Goal: Task Accomplishment & Management: Manage account settings

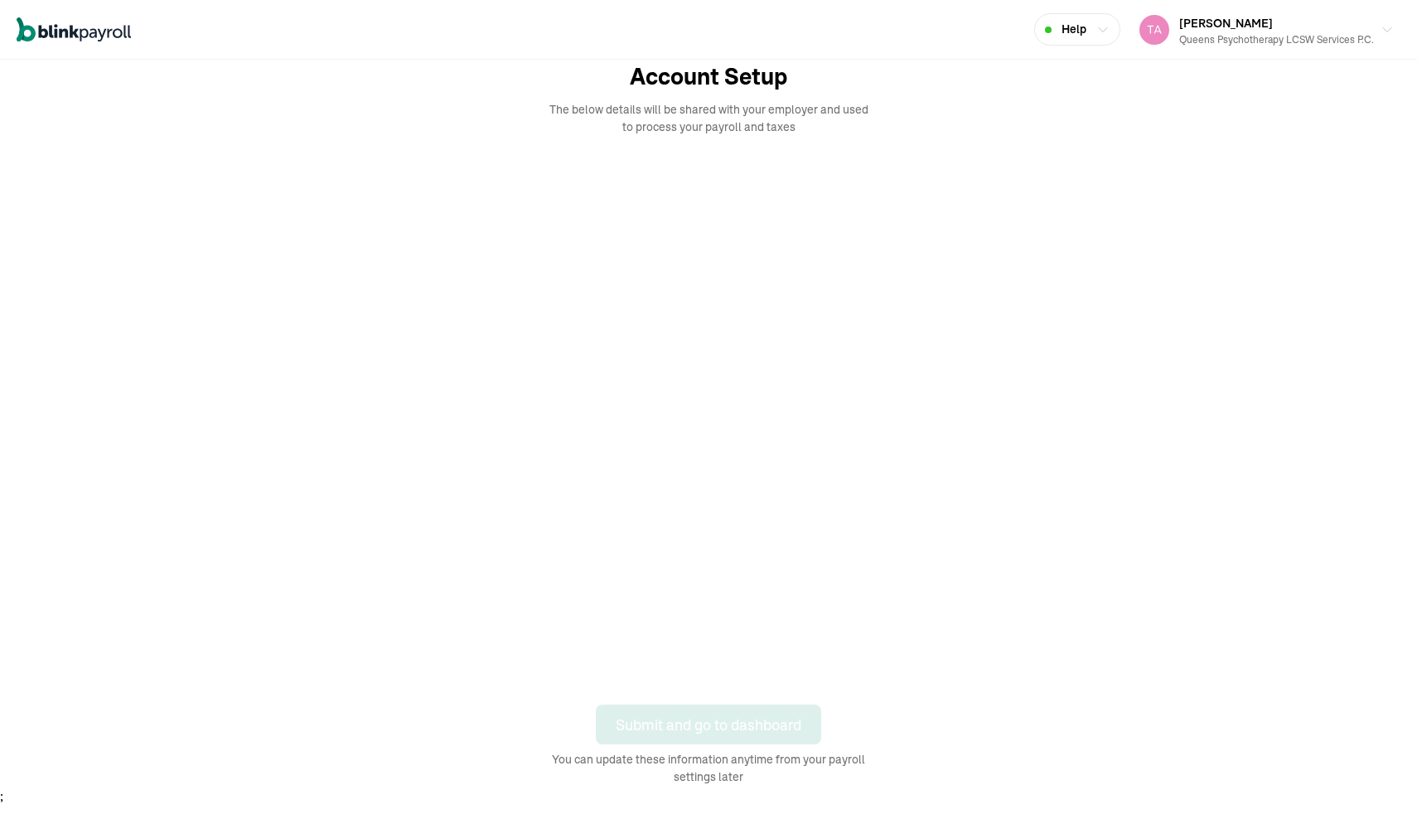
click at [3, 153] on div "Open main menu Help Tasheen Harris Queens Psychotherapy LCSW Services P.C. Acco…" at bounding box center [708, 403] width 1417 height 806
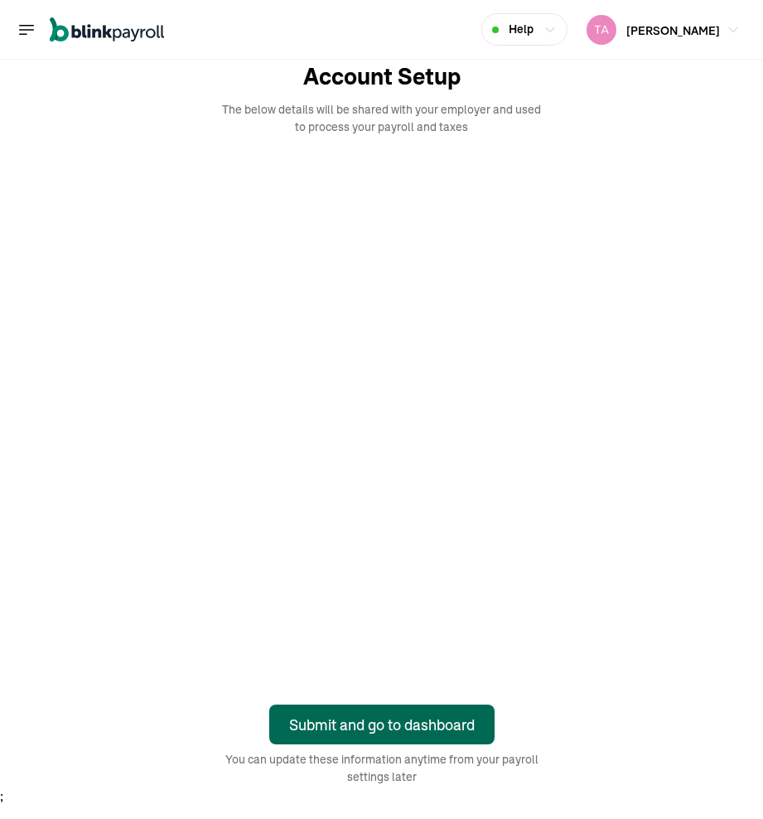
click at [301, 729] on div "Submit and go to dashboard" at bounding box center [382, 725] width 186 height 22
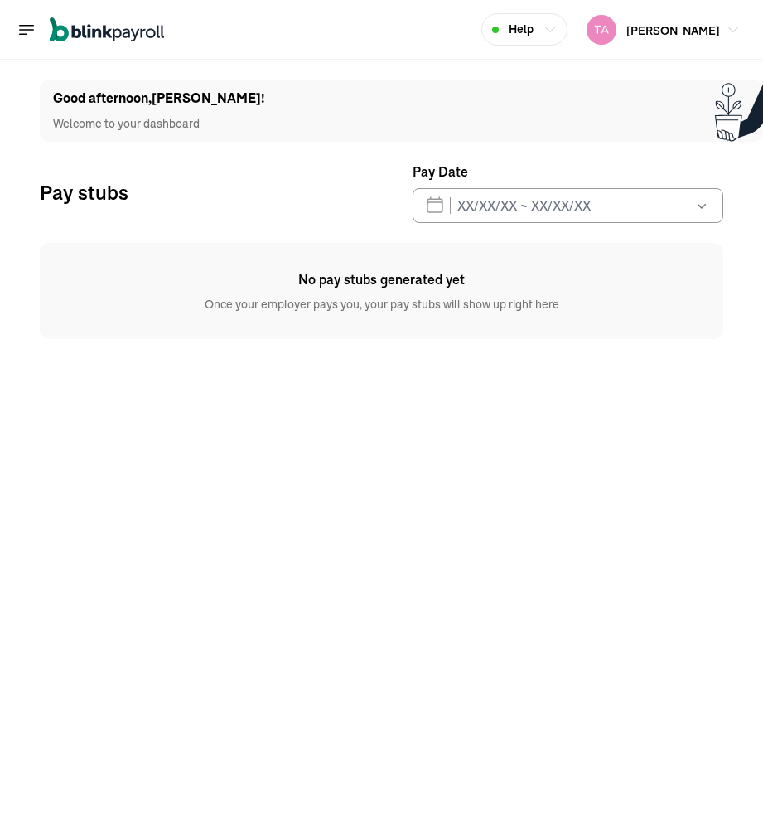
click at [36, 31] on icon "Global" at bounding box center [27, 30] width 20 height 20
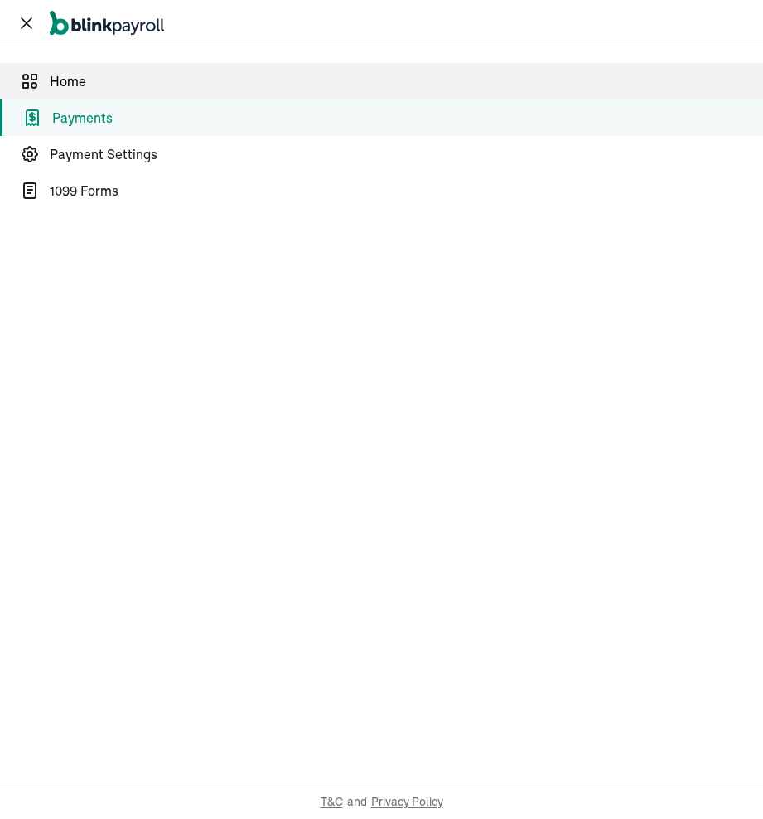
click at [51, 90] on span "Home" at bounding box center [407, 81] width 714 height 20
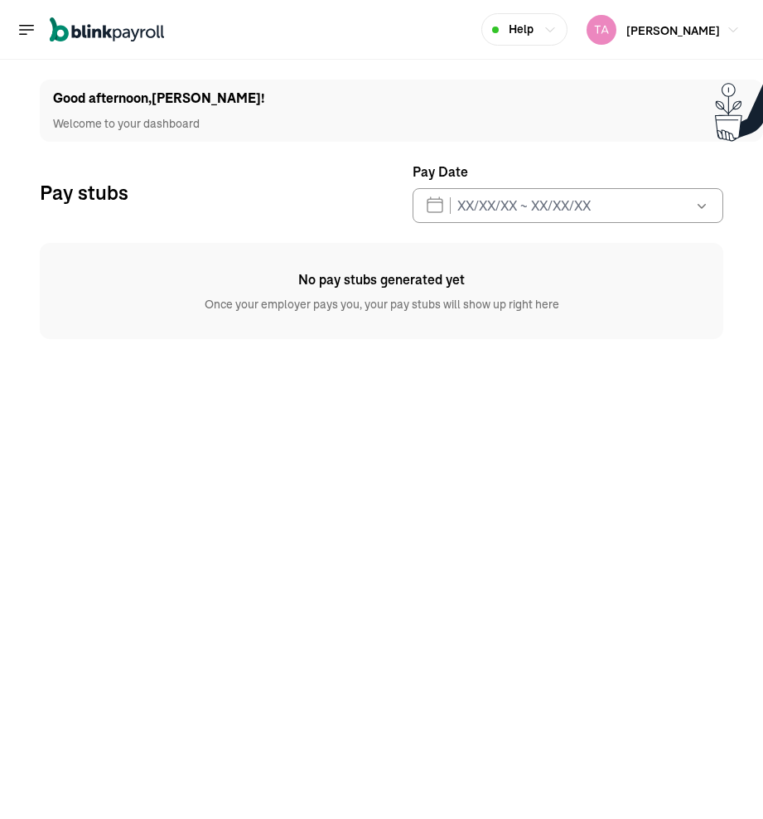
select select "2025"
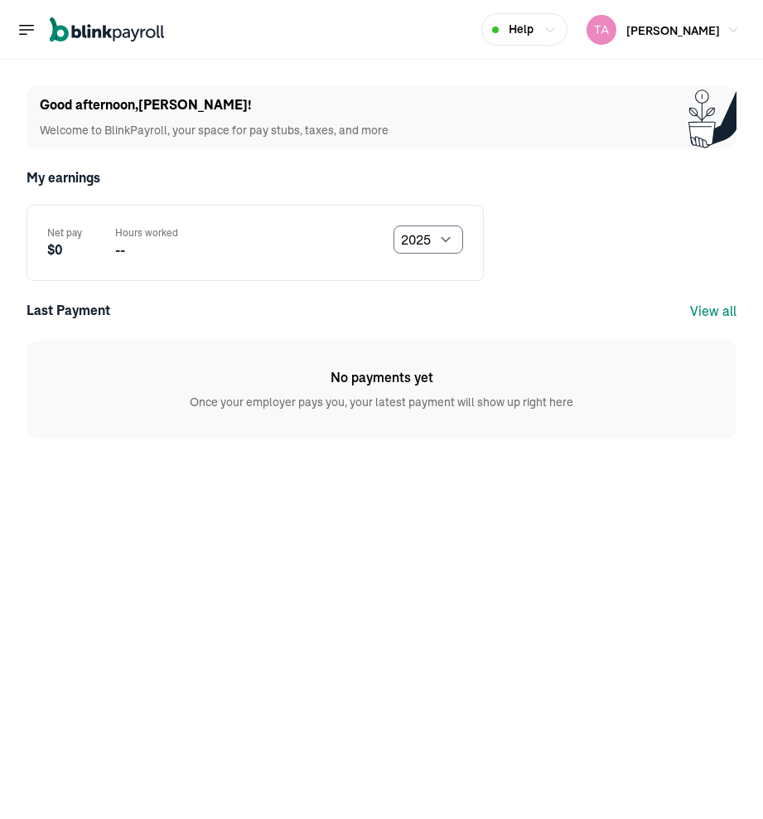
click at [28, 51] on nav "Open main menu" at bounding box center [91, 30] width 148 height 48
click at [28, 49] on nav "Open main menu" at bounding box center [91, 30] width 148 height 48
click at [25, 29] on icon "Global" at bounding box center [27, 29] width 14 height 9
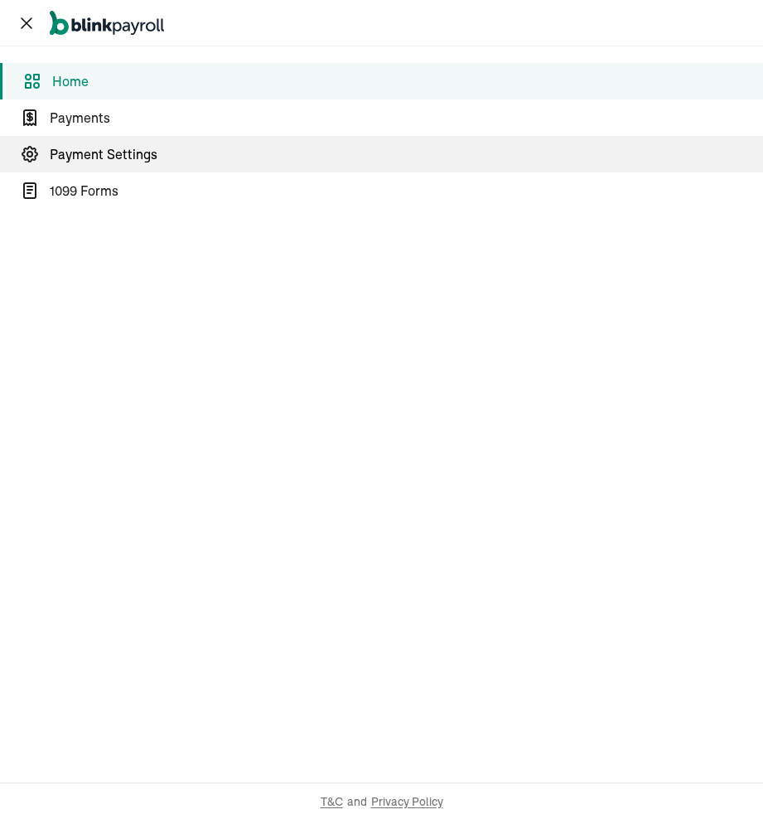
click at [64, 163] on span "Payment Settings" at bounding box center [407, 154] width 714 height 20
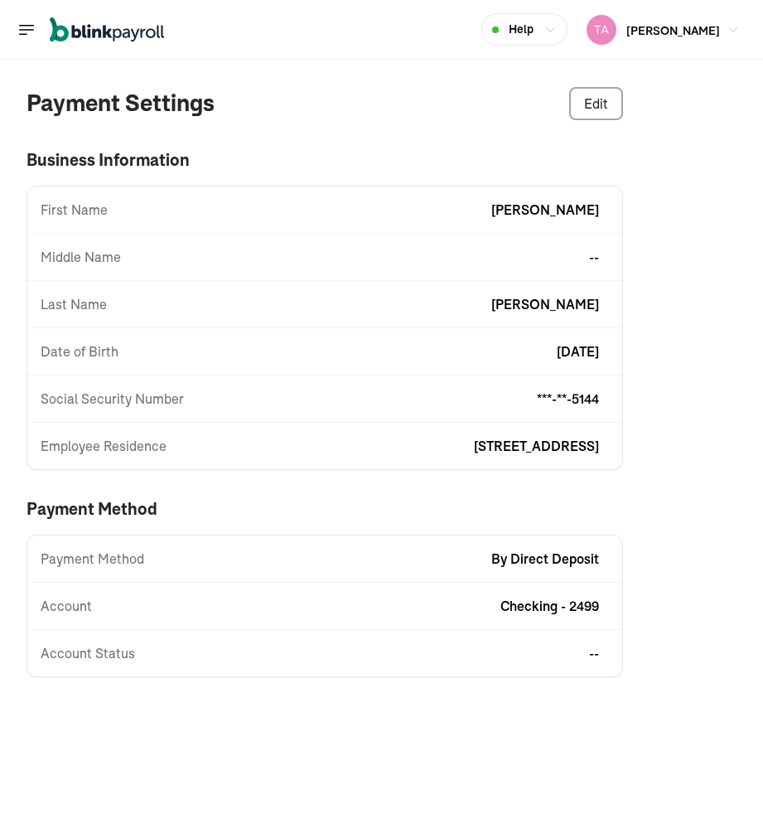
click at [32, 36] on icon "Global" at bounding box center [27, 30] width 20 height 20
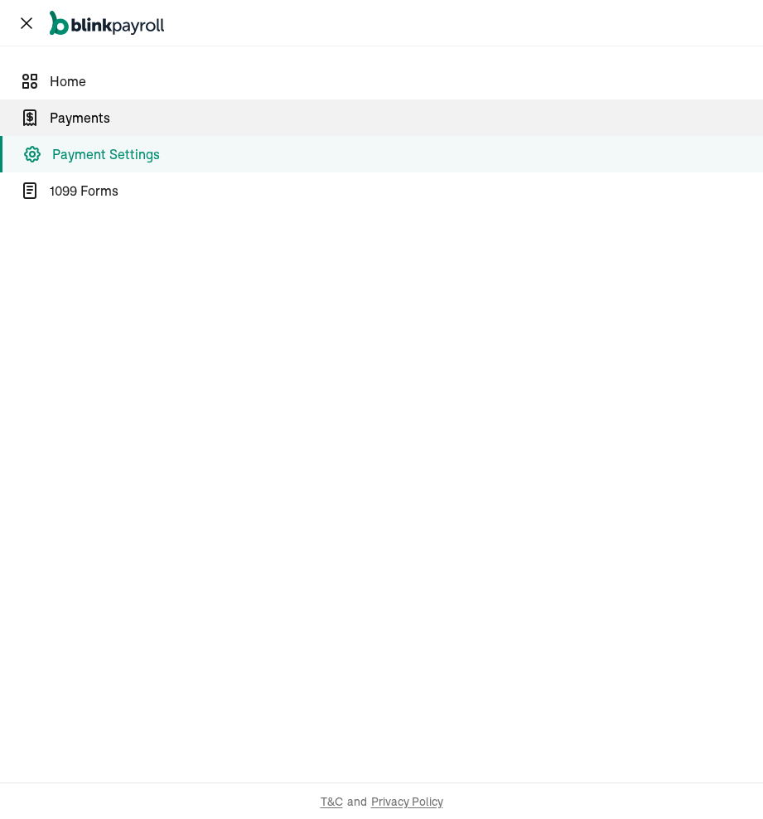
click at [56, 116] on span "Payments" at bounding box center [407, 118] width 714 height 20
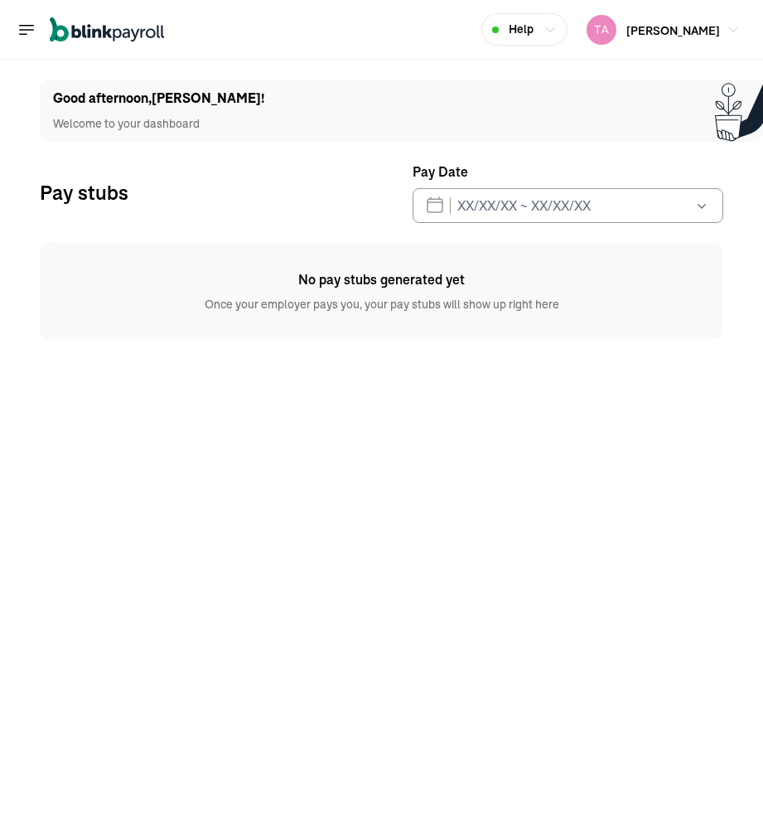
click at [21, 28] on icon "Global" at bounding box center [27, 30] width 20 height 20
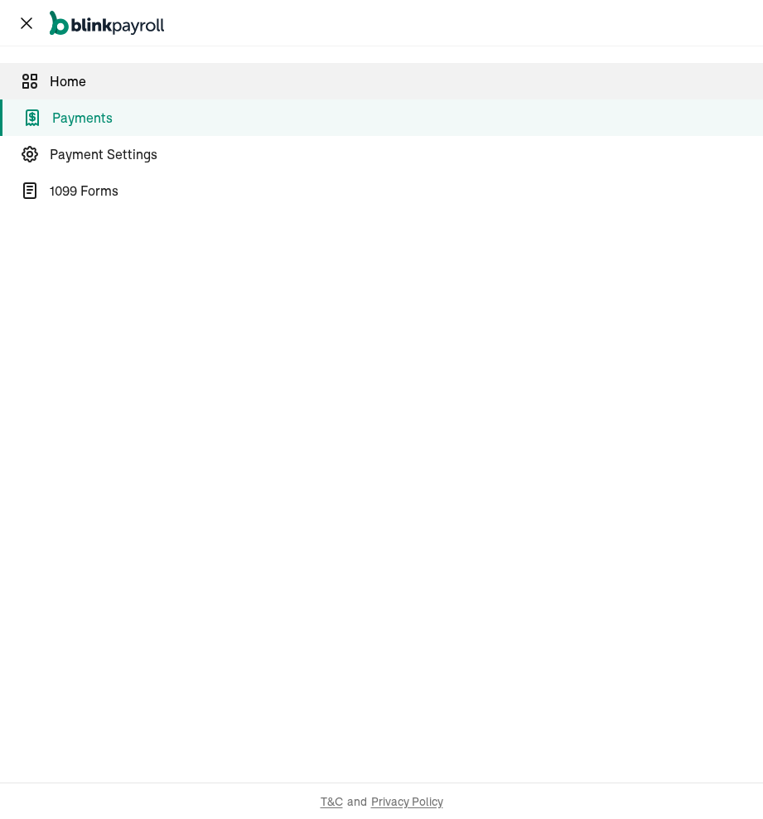
click at [52, 84] on span "Home" at bounding box center [407, 81] width 714 height 20
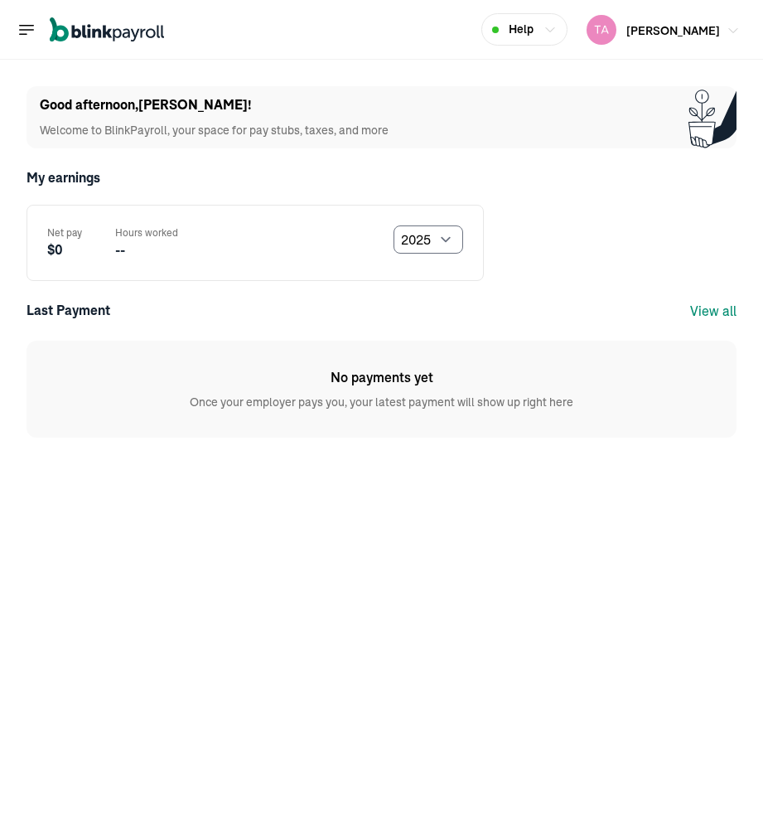
click at [645, 43] on div "Tasheen Harris Queens Psychotherapy LCSW Services P.C." at bounding box center [653, 30] width 133 height 30
select select "2024"
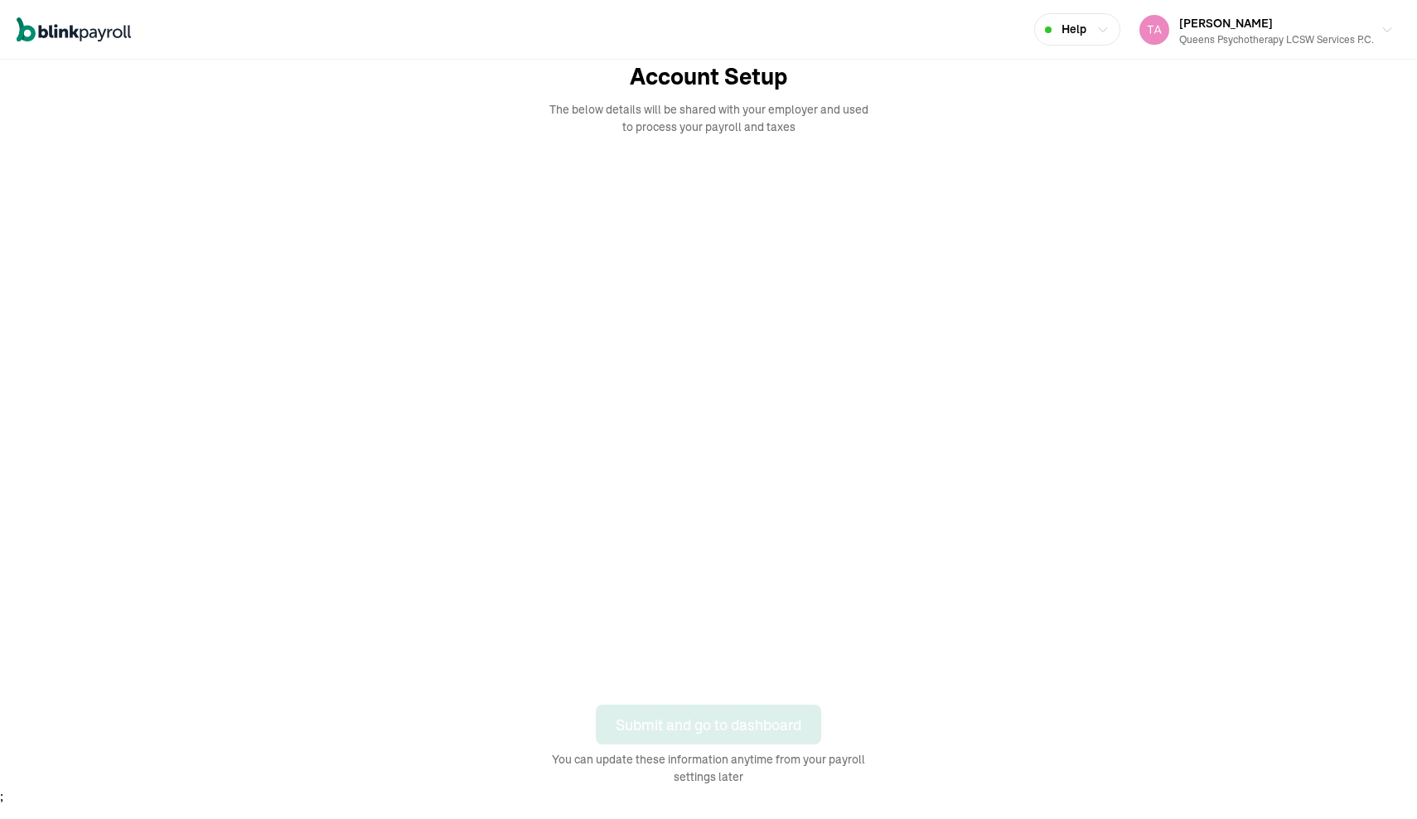
click at [3, 153] on div "Open main menu Help Tasheen Harris Queens Psychotherapy LCSW Services P.C. Acco…" at bounding box center [708, 403] width 1417 height 806
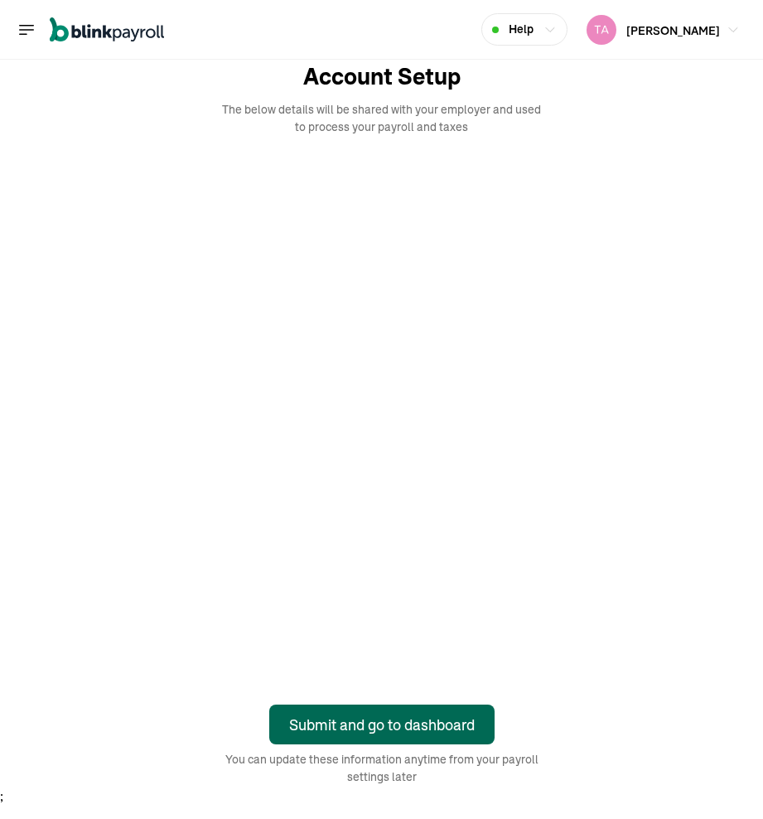
click at [301, 729] on div "Submit and go to dashboard" at bounding box center [382, 725] width 186 height 22
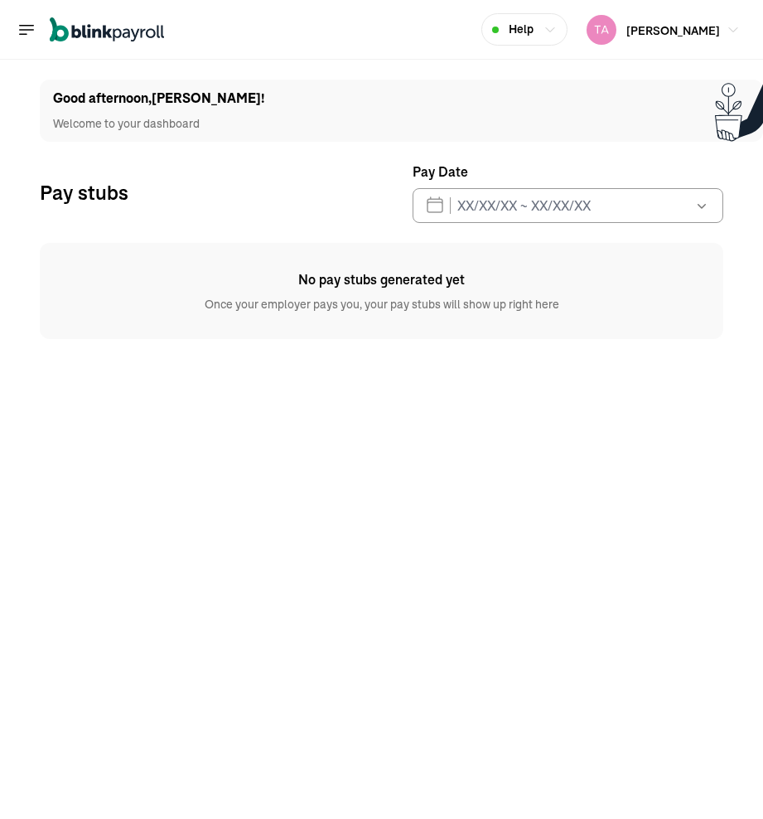
click at [36, 31] on icon "Global" at bounding box center [27, 30] width 20 height 20
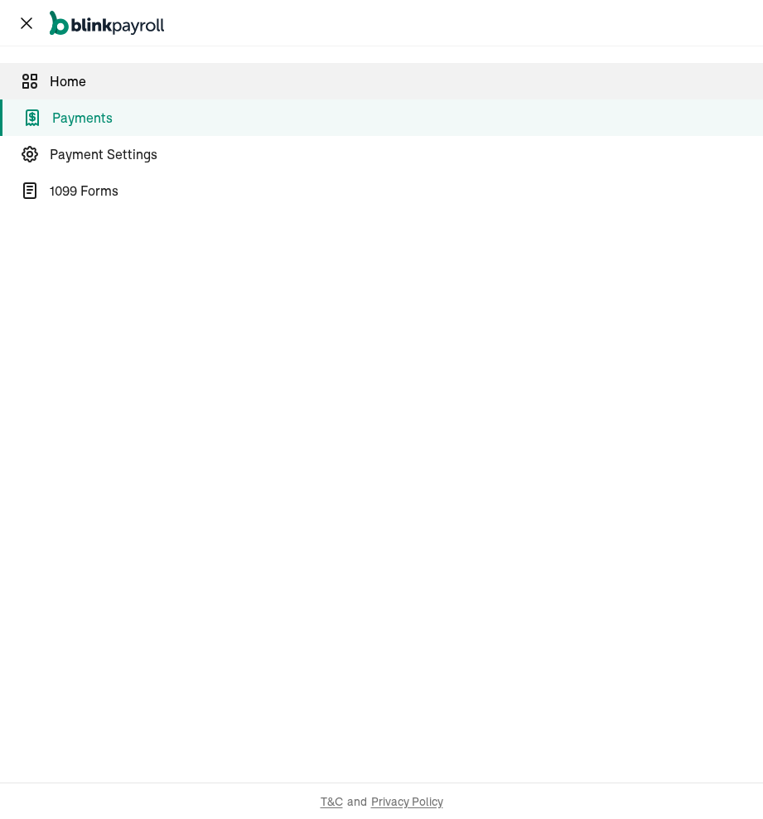
click at [51, 90] on span "Home" at bounding box center [407, 81] width 714 height 20
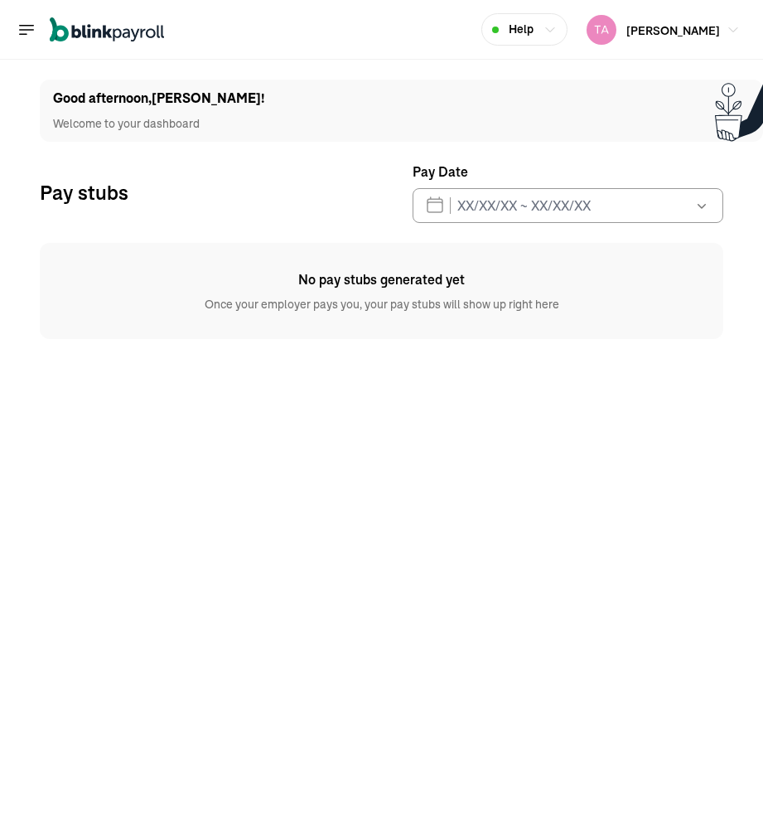
select select "2025"
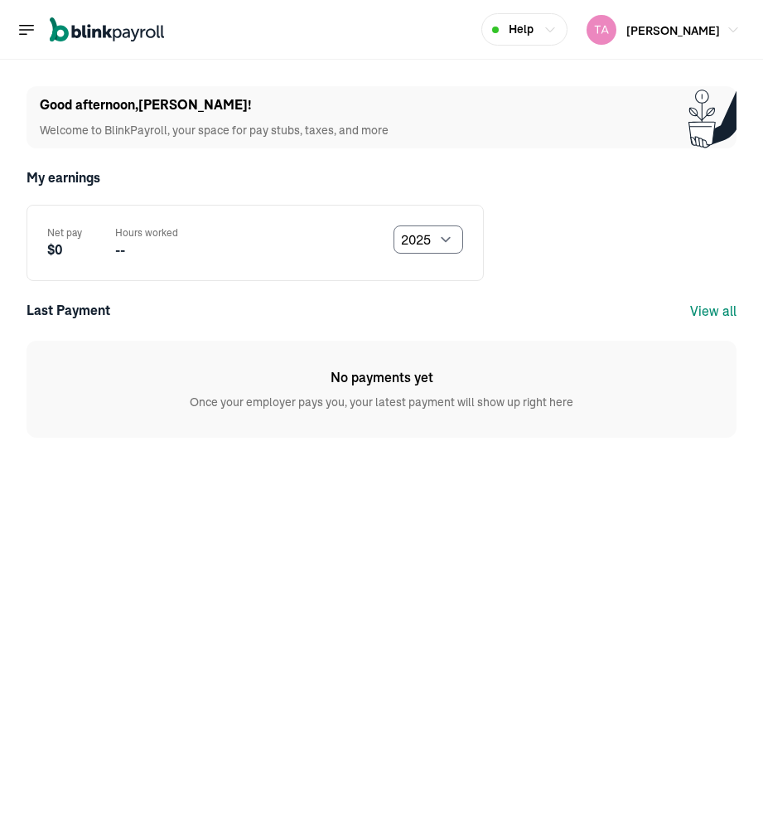
click at [28, 51] on nav "Open main menu" at bounding box center [91, 30] width 148 height 48
click at [28, 49] on nav "Open main menu" at bounding box center [91, 30] width 148 height 48
click at [25, 29] on icon "Global" at bounding box center [27, 29] width 14 height 9
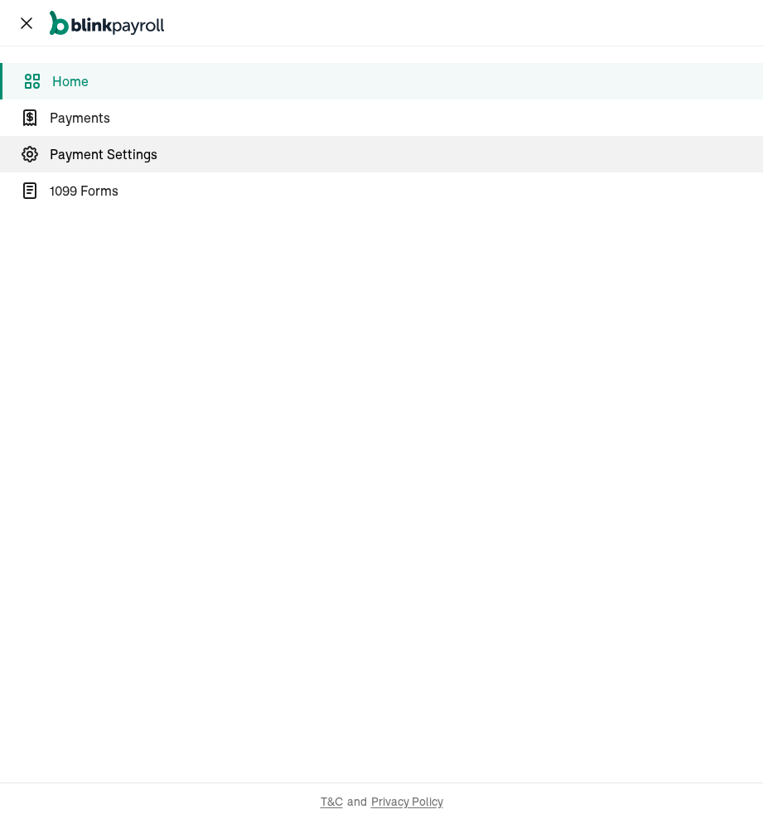
click at [64, 163] on span "Payment Settings" at bounding box center [407, 154] width 714 height 20
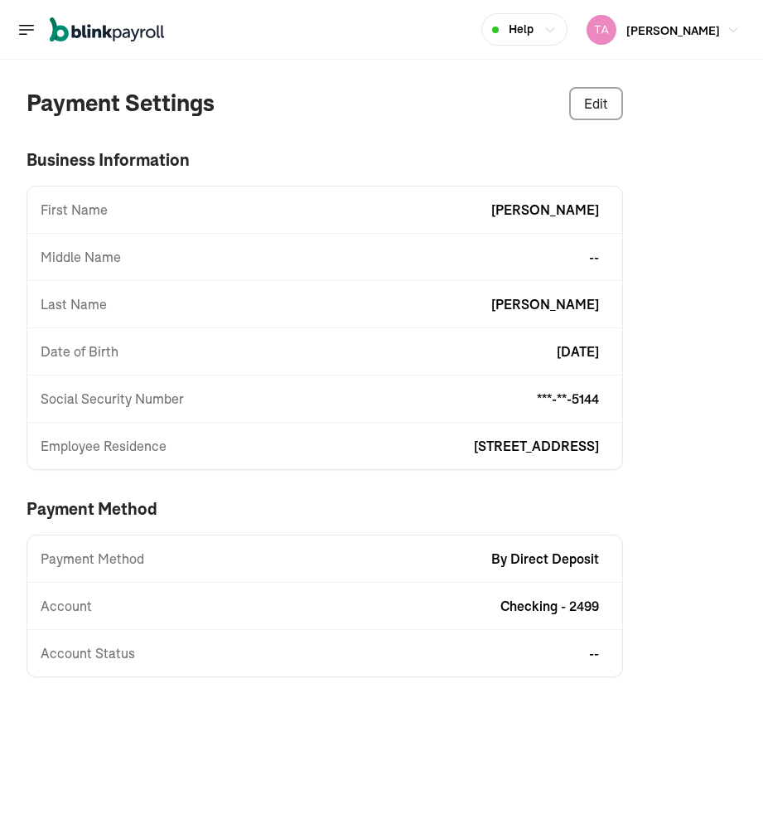
click at [32, 36] on icon "Global" at bounding box center [27, 30] width 20 height 20
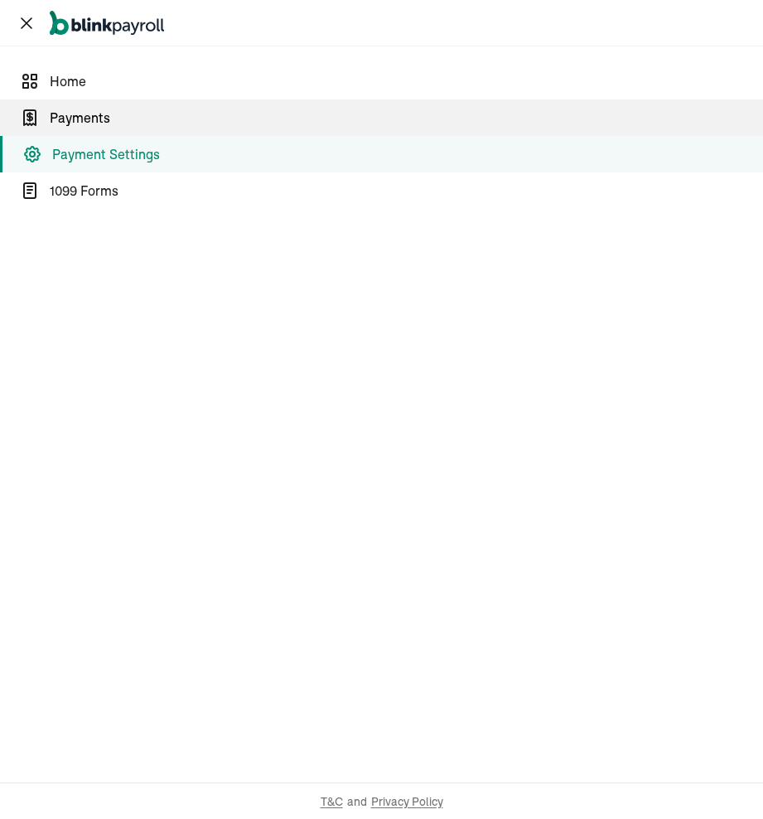
click at [56, 116] on span "Payments" at bounding box center [407, 118] width 714 height 20
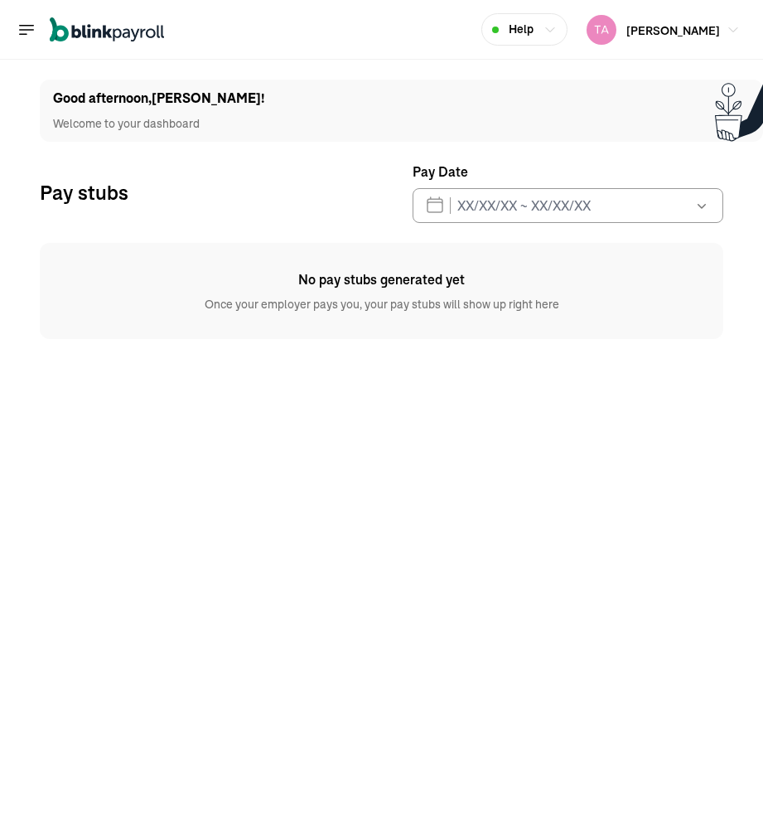
click at [21, 28] on icon "Global" at bounding box center [27, 30] width 20 height 20
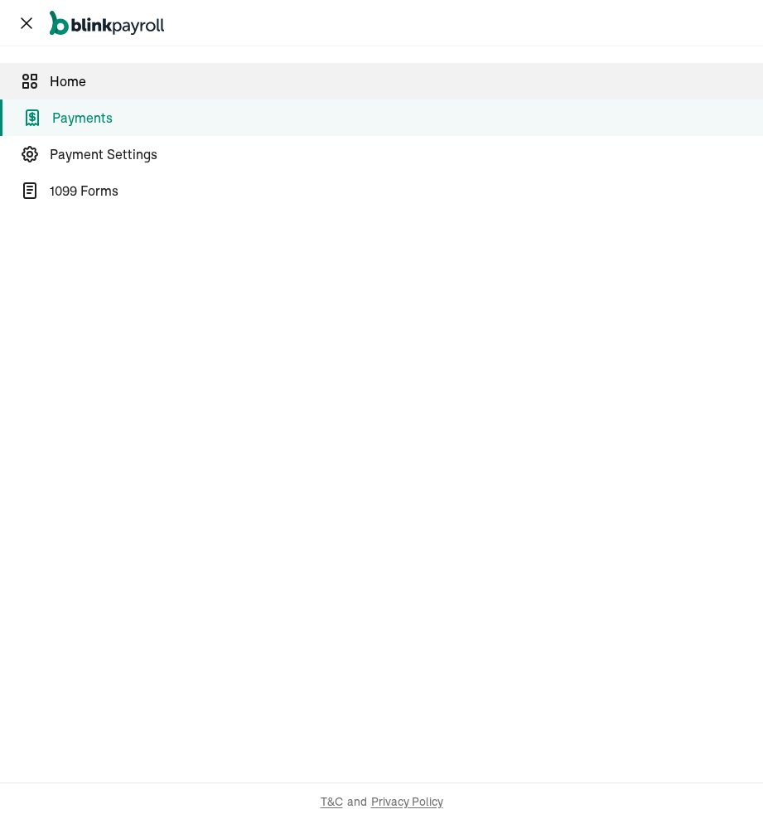
click at [52, 84] on span "Home" at bounding box center [407, 81] width 714 height 20
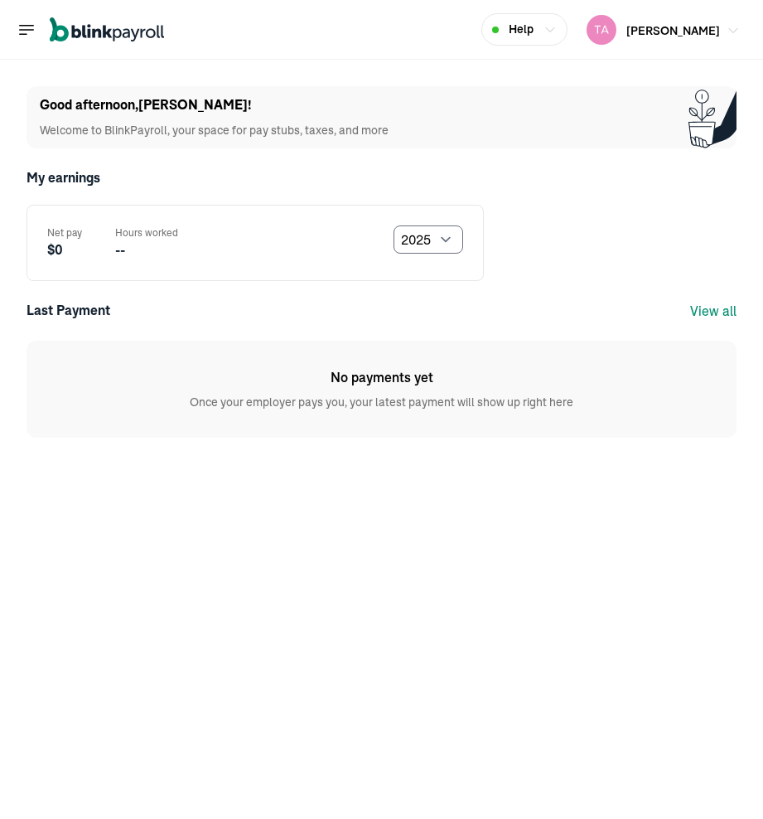
click at [645, 43] on div "Tasheen Harris Queens Psychotherapy LCSW Services P.C." at bounding box center [653, 30] width 133 height 30
select select "2024"
